Goal: Navigation & Orientation: Understand site structure

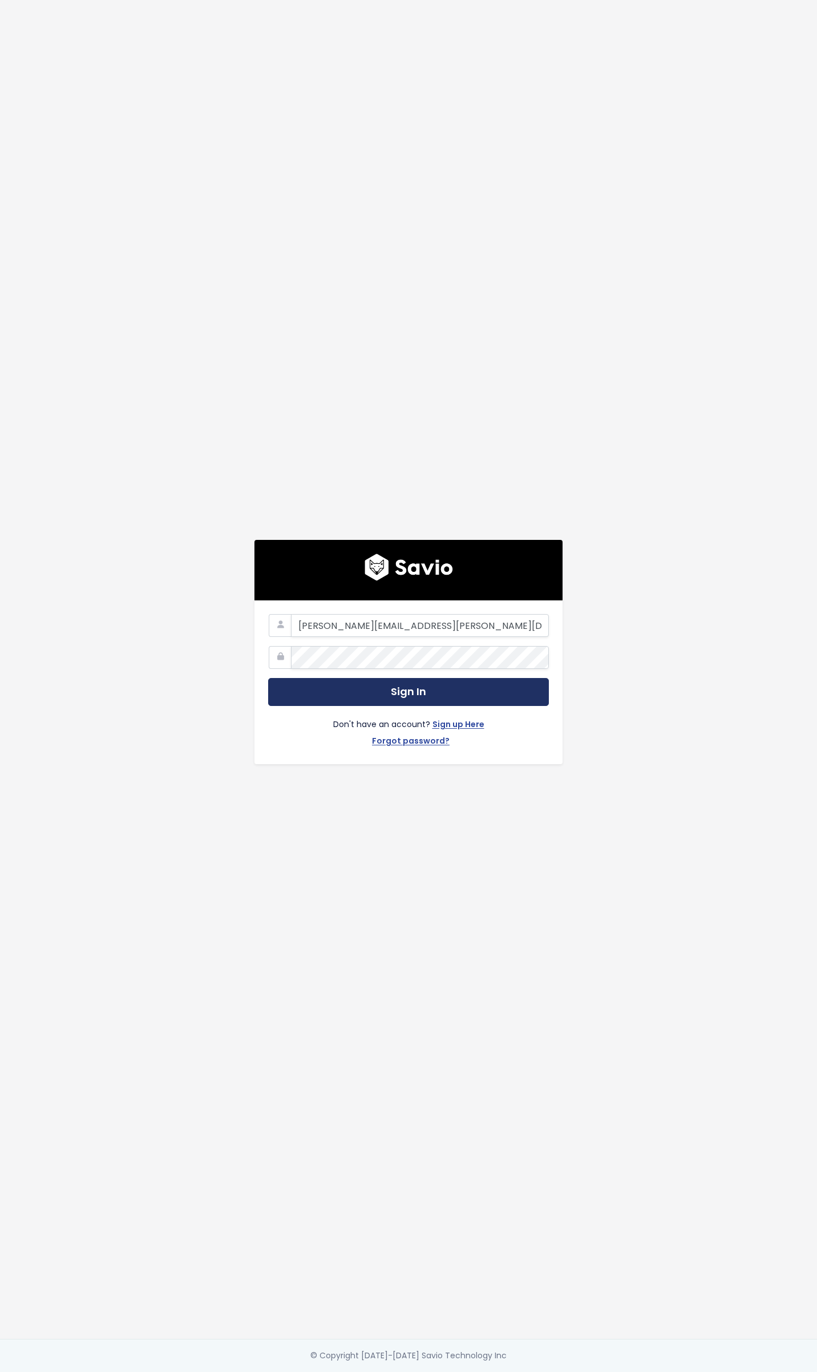
click at [379, 683] on button "Sign In" at bounding box center [408, 692] width 281 height 28
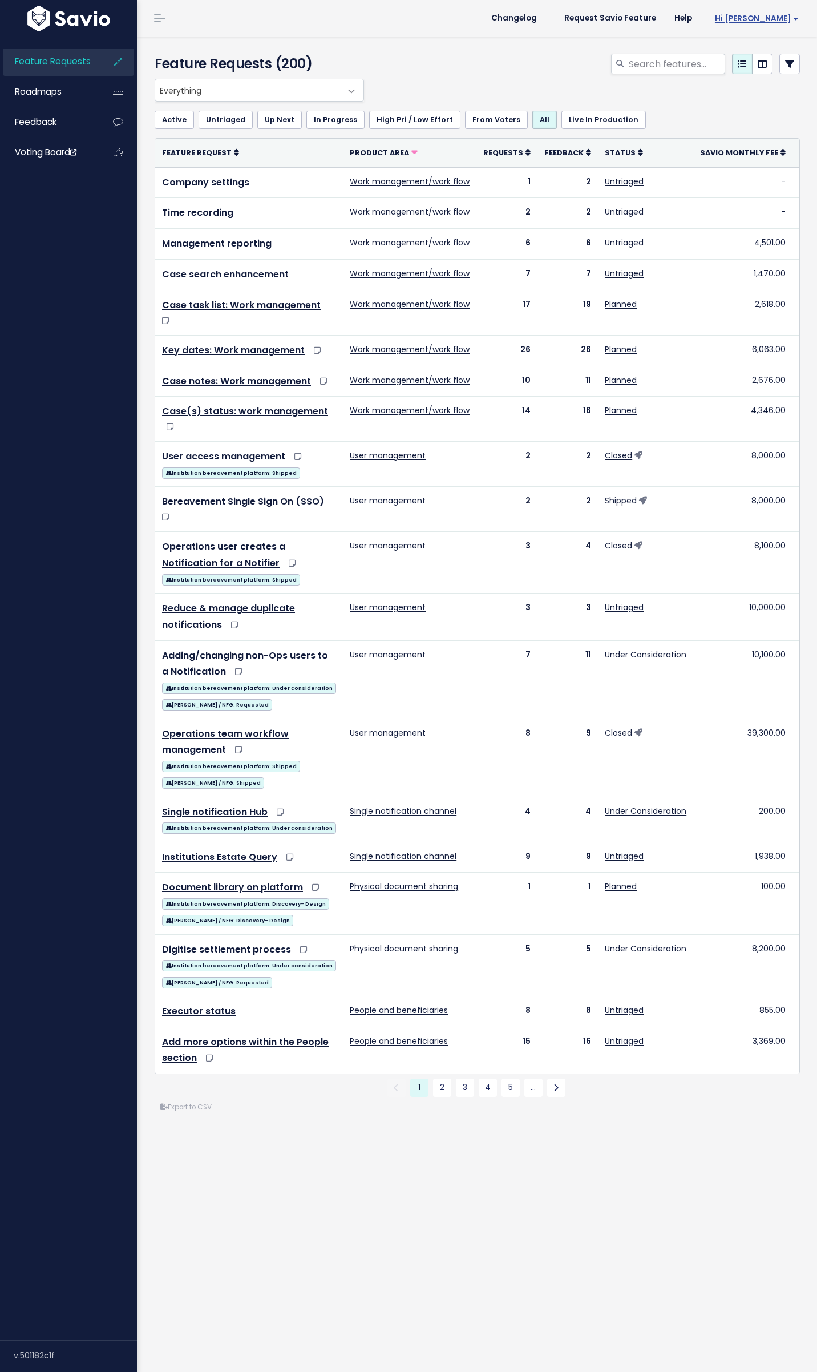
click at [775, 17] on span "Hi Doug" at bounding box center [757, 18] width 84 height 9
click at [752, 47] on link "My Settings" at bounding box center [762, 52] width 82 height 22
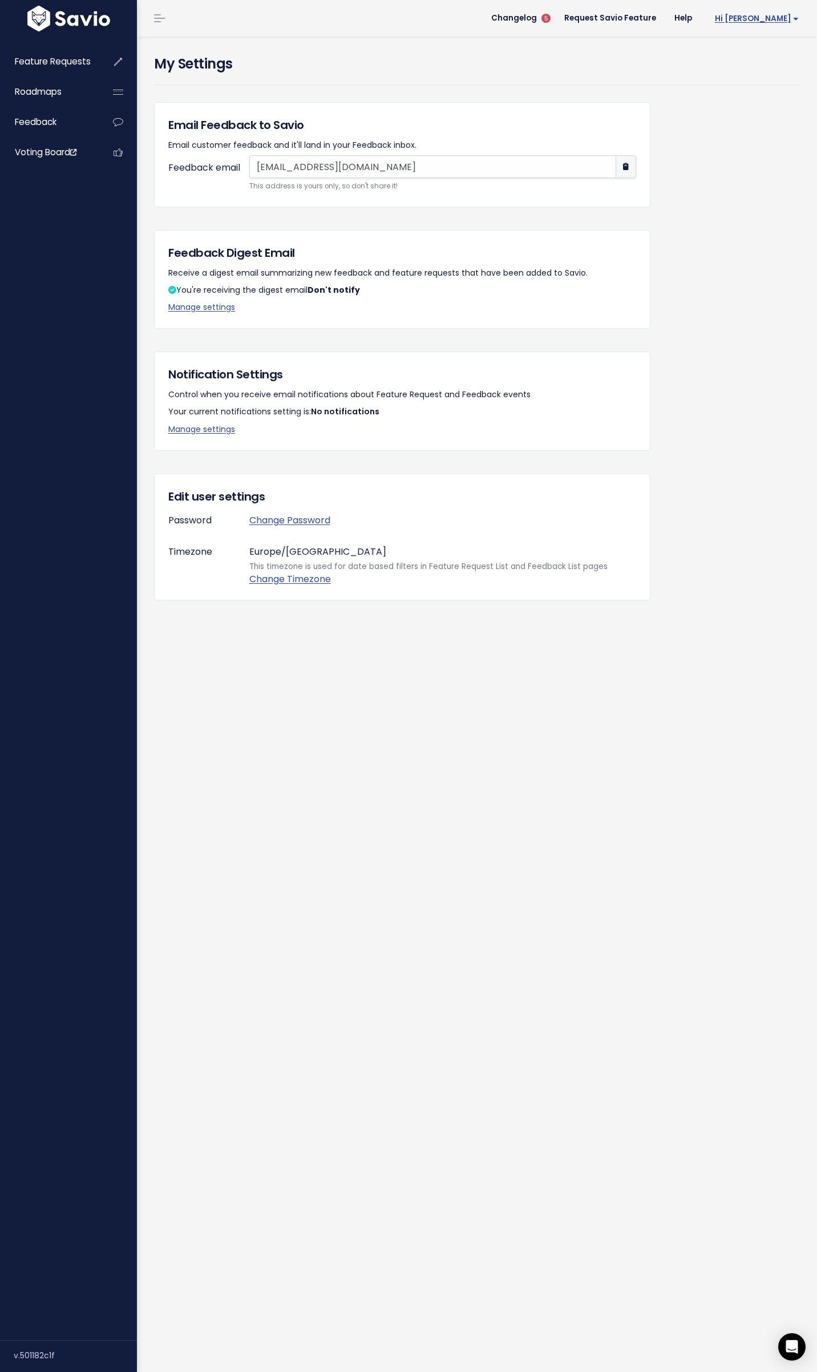
click at [774, 17] on span "Hi [PERSON_NAME]" at bounding box center [757, 18] width 84 height 9
click at [159, 18] on span at bounding box center [159, 18] width 11 height 1
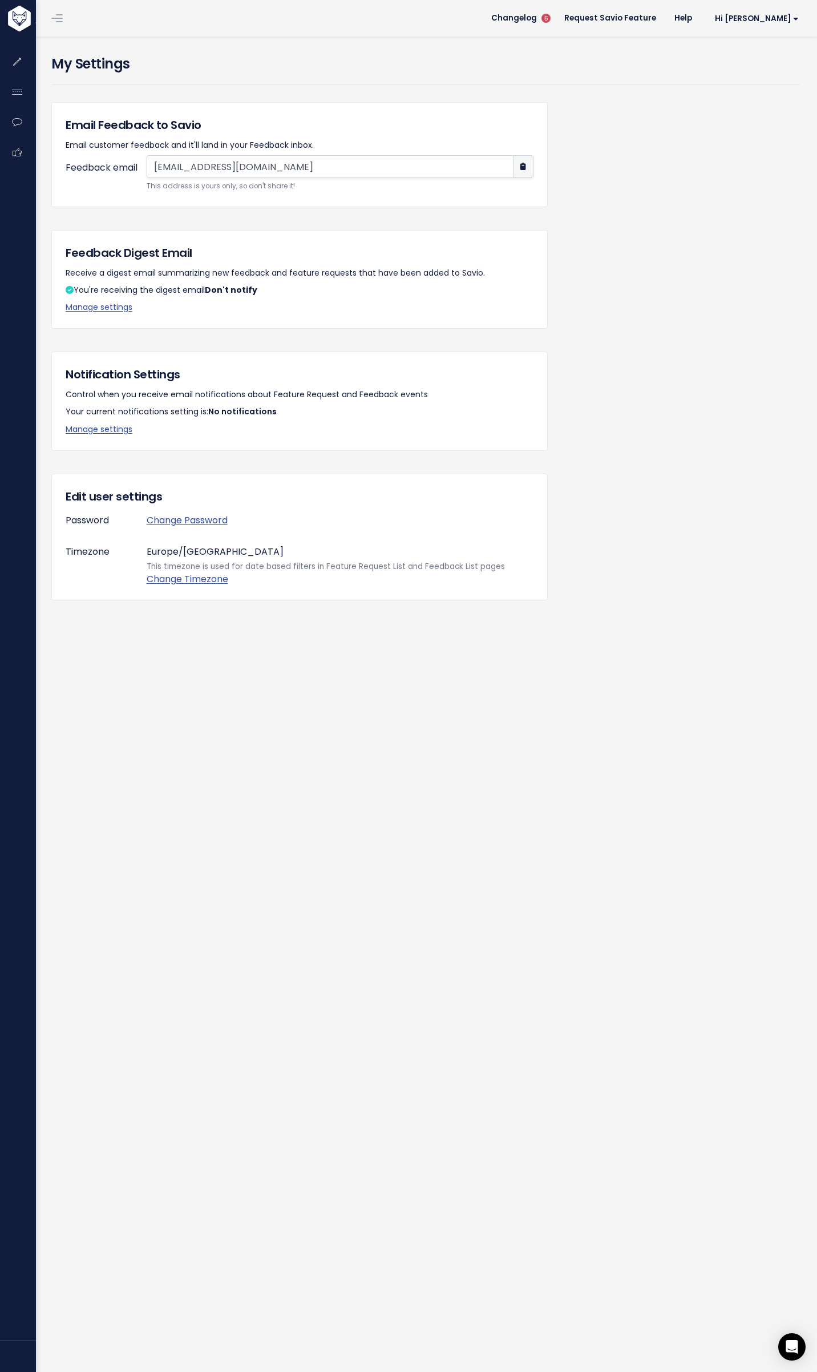
click at [62, 19] on link at bounding box center [57, 18] width 18 height 10
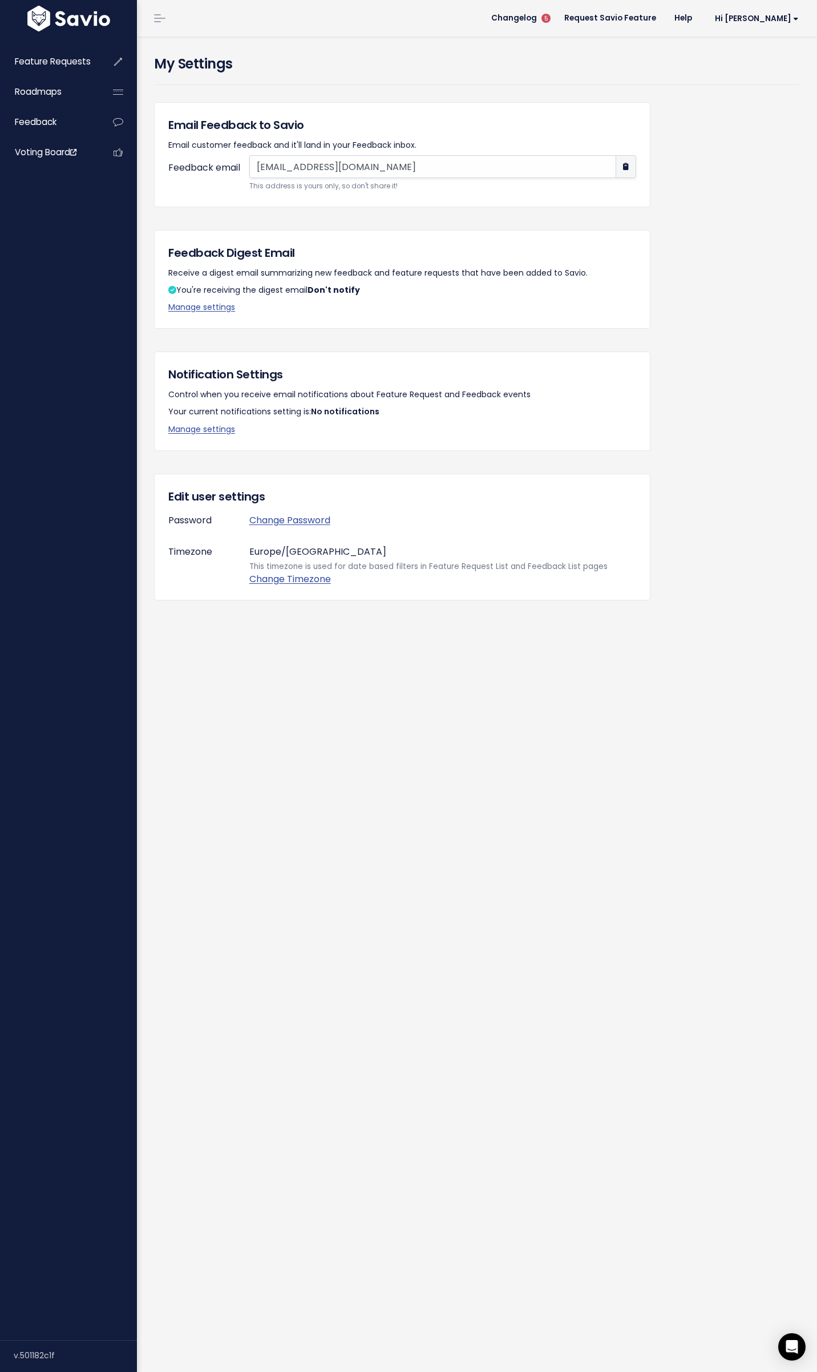
click at [30, 16] on img at bounding box center [69, 19] width 88 height 26
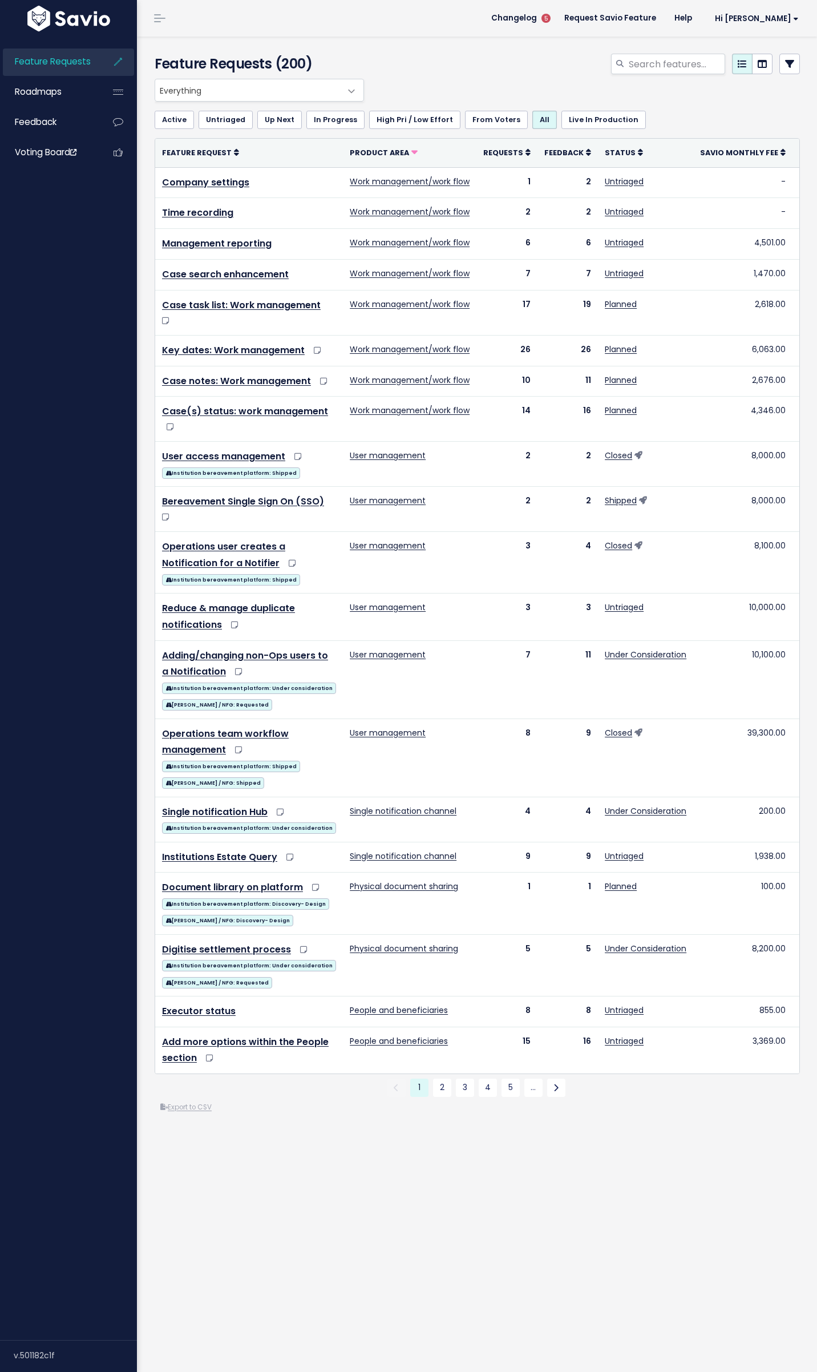
click at [53, 87] on span "Roadmaps" at bounding box center [38, 92] width 47 height 12
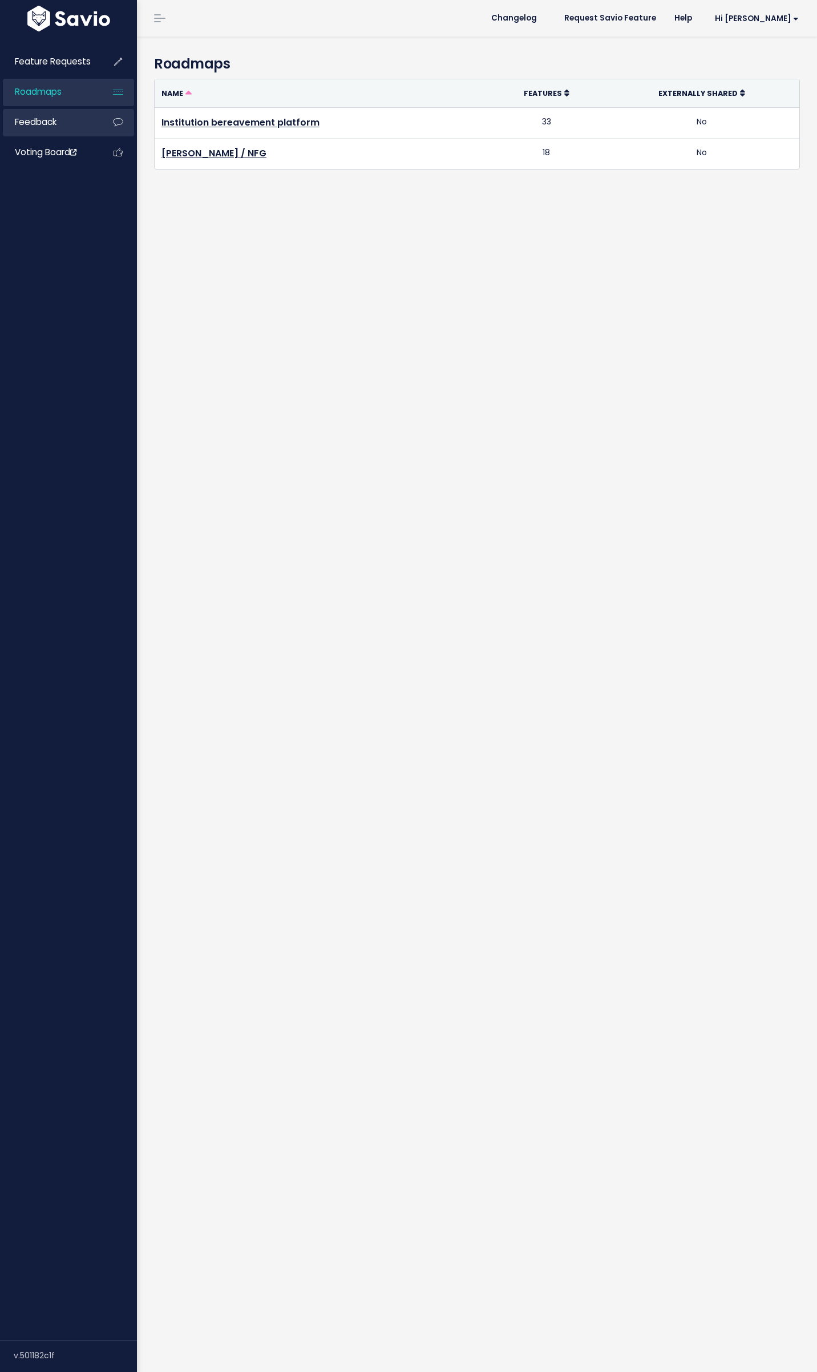
click at [51, 120] on span "Feedback" at bounding box center [36, 122] width 42 height 12
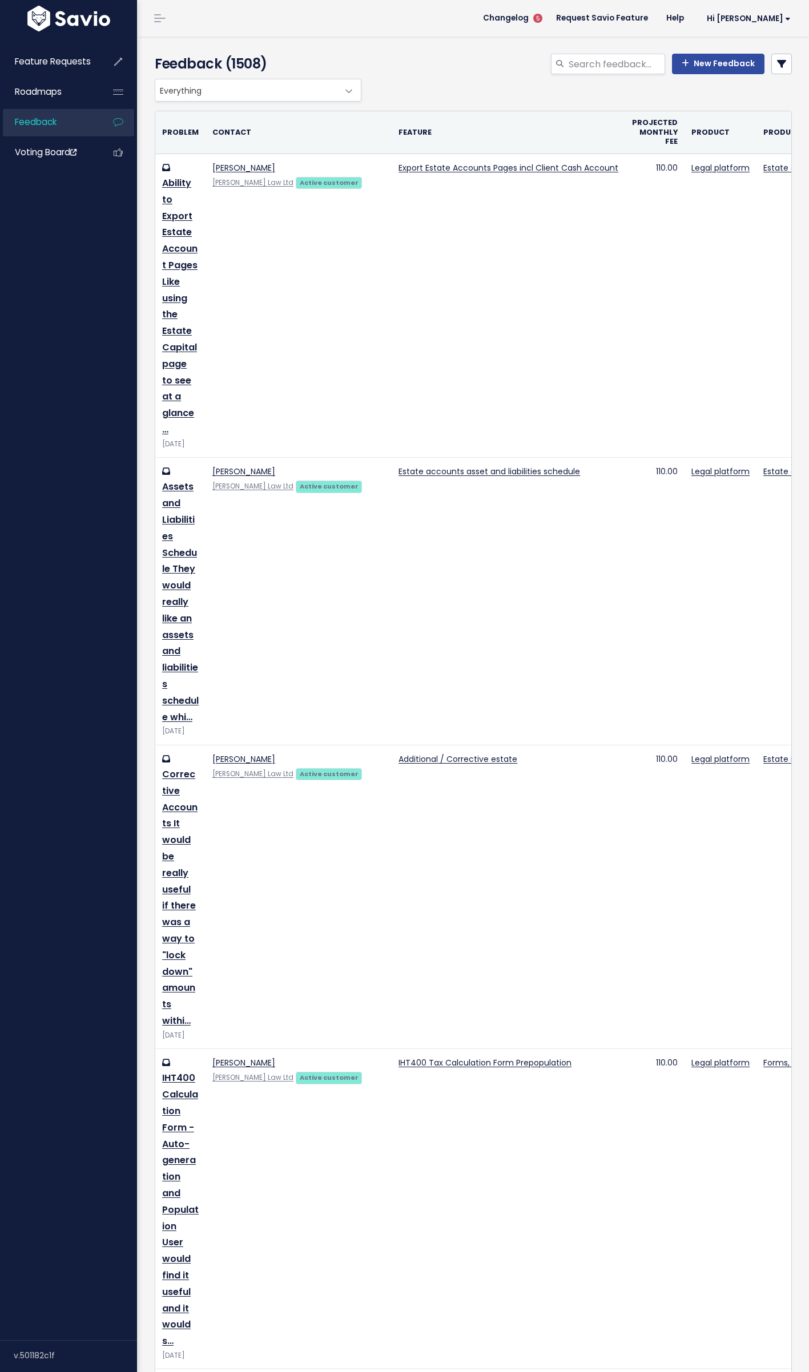
click at [51, 155] on span "Voting Board" at bounding box center [46, 152] width 62 height 12
click at [35, 57] on span "Feature Requests" at bounding box center [53, 61] width 76 height 12
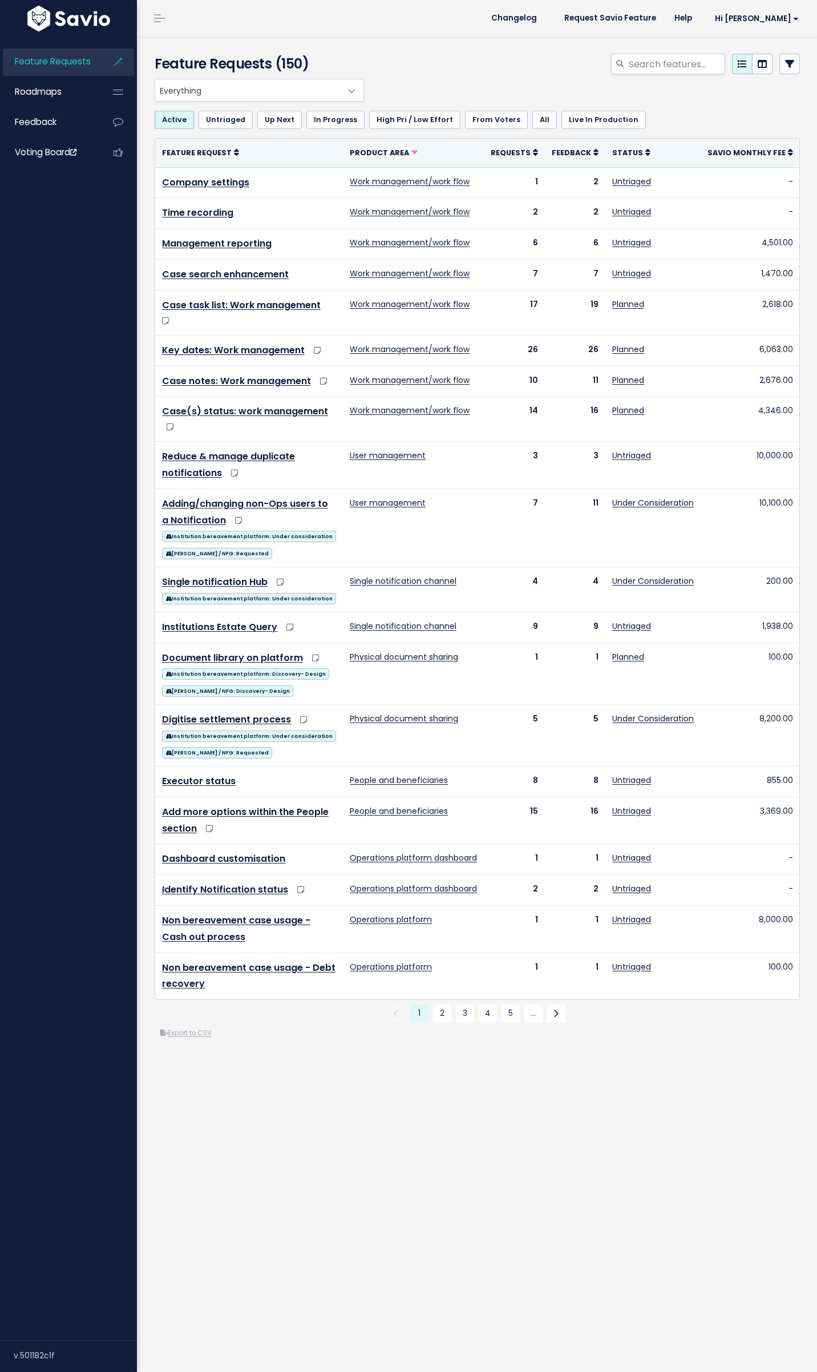
click at [36, 1357] on div "v.501182c1f" at bounding box center [75, 1356] width 123 height 30
click at [49, 1142] on div "Feature Requests Roadmaps Feedback Voting Board" at bounding box center [68, 687] width 137 height 1306
click at [773, 19] on span "Hi [PERSON_NAME]" at bounding box center [757, 18] width 84 height 9
click at [764, 53] on link "My Settings" at bounding box center [762, 52] width 82 height 22
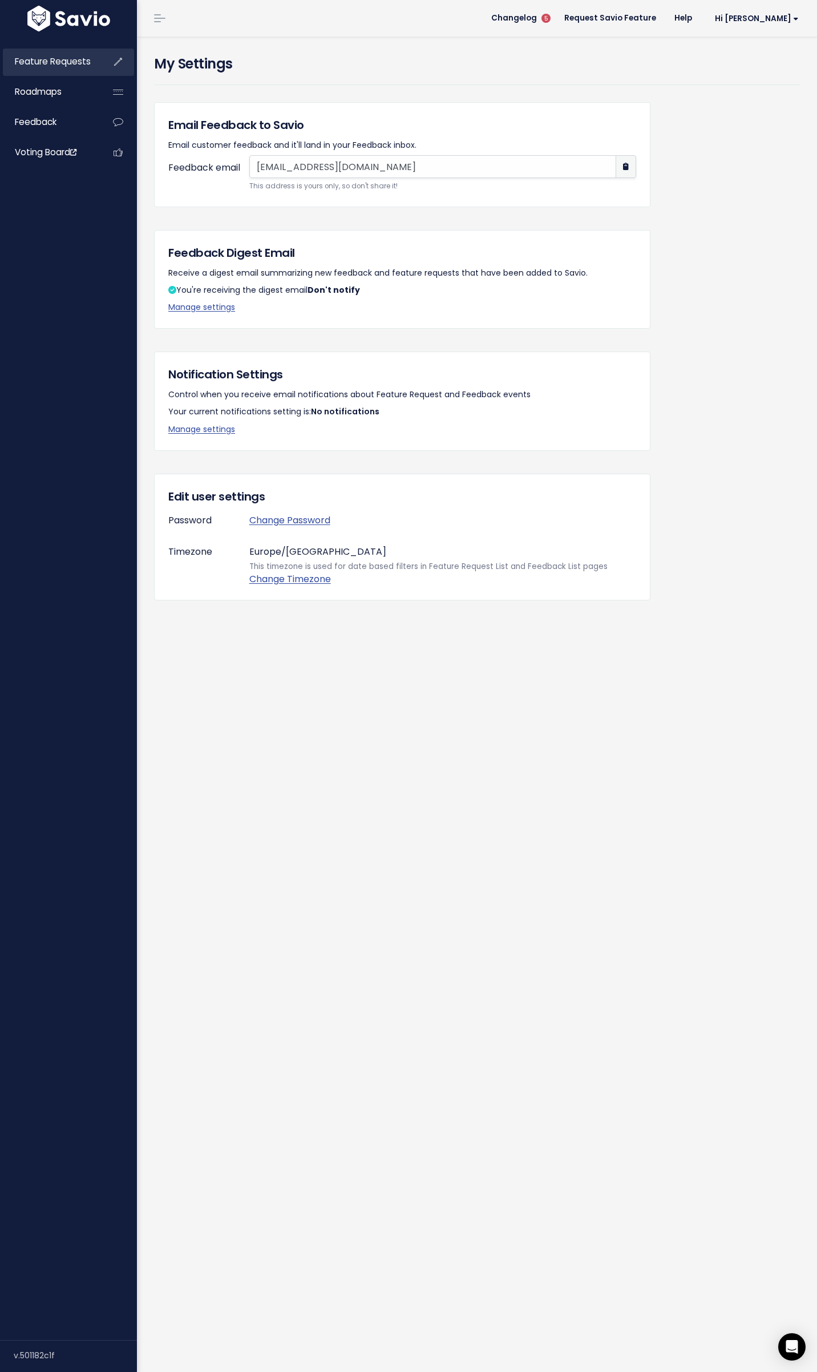
click at [31, 62] on span "Feature Requests" at bounding box center [53, 61] width 76 height 12
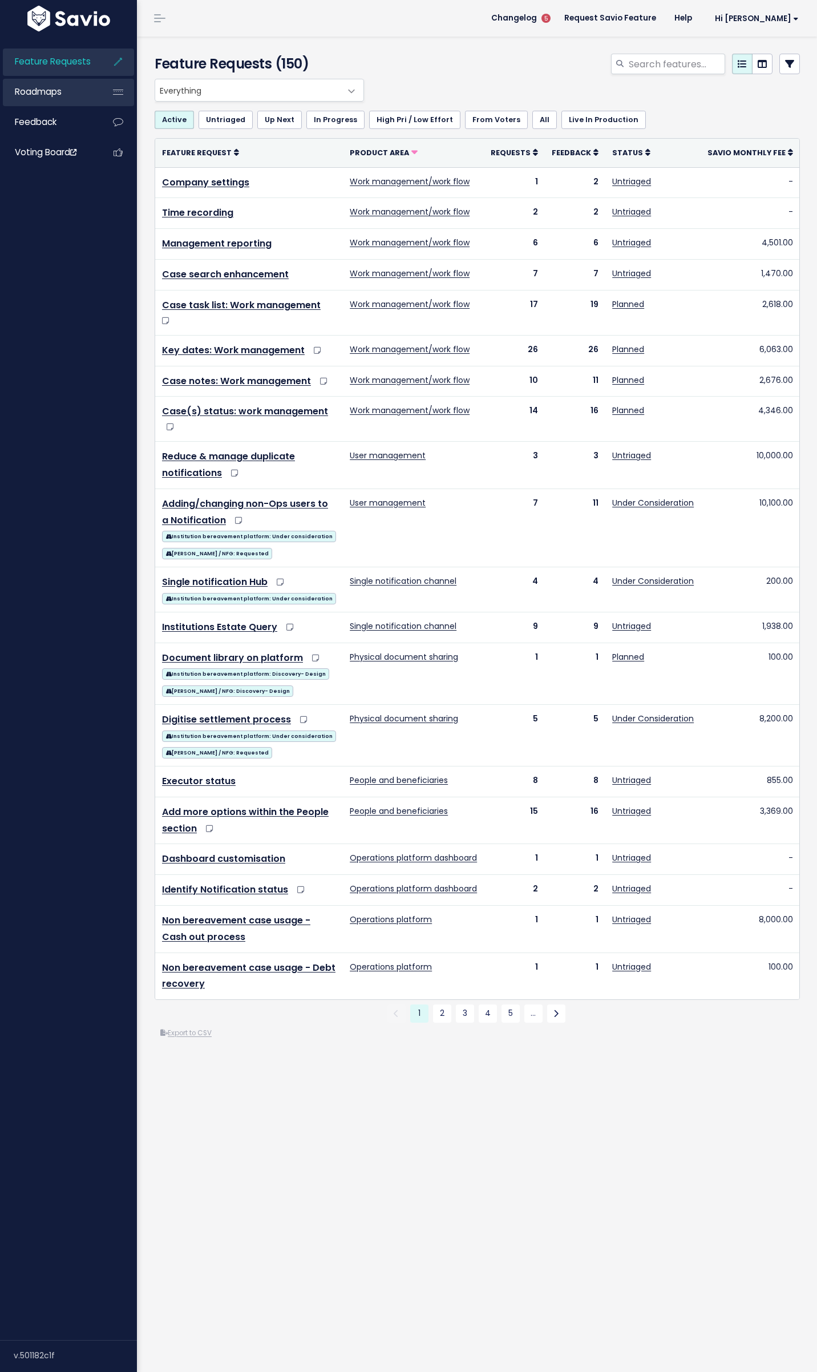
click at [31, 84] on link "Roadmaps" at bounding box center [49, 92] width 92 height 26
